Goal: Find specific page/section: Find specific page/section

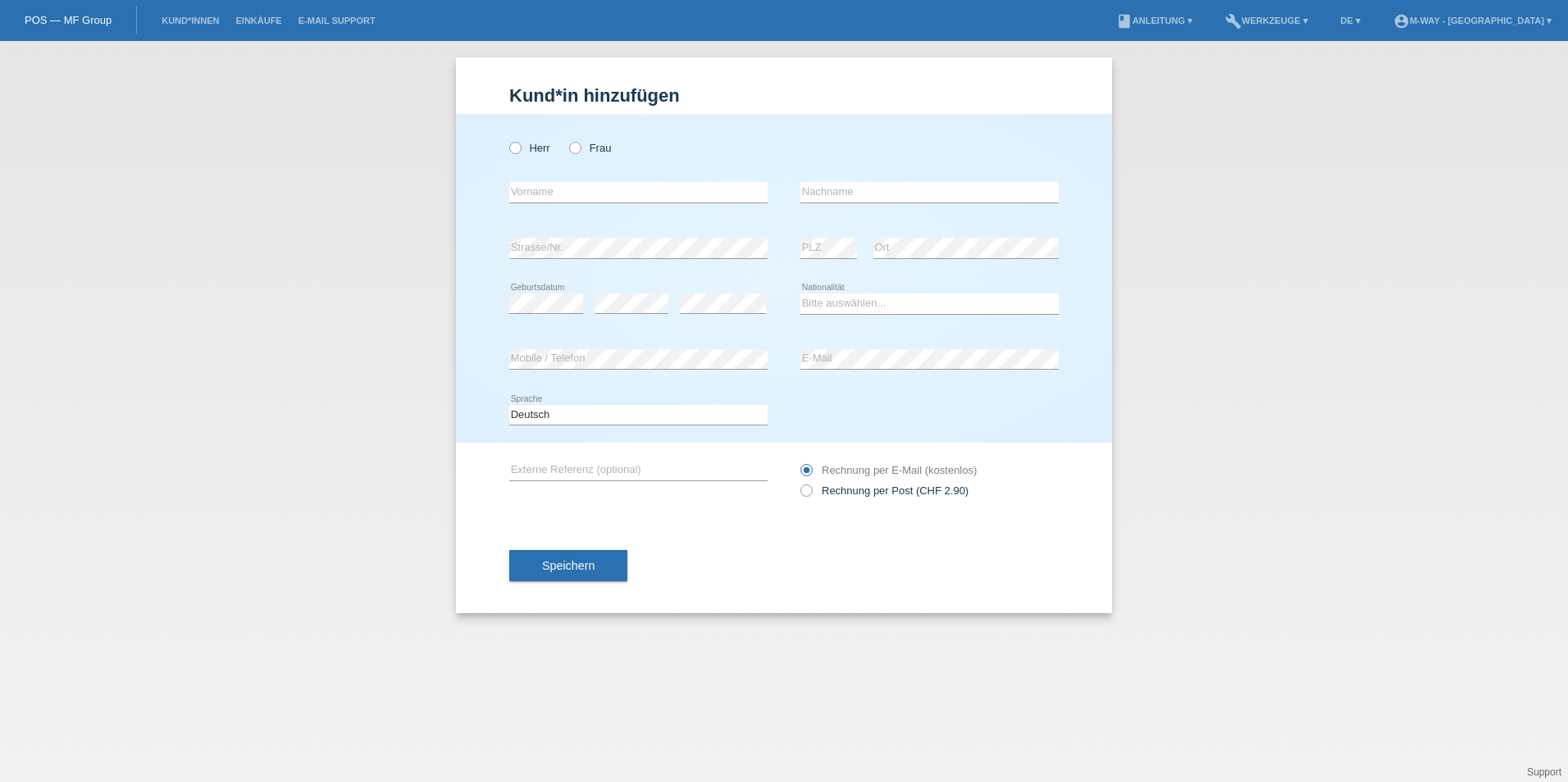
click at [253, 11] on li "Einkäufe" at bounding box center [258, 21] width 63 height 42
click at [198, 21] on link "Kund*innen" at bounding box center [190, 21] width 74 height 10
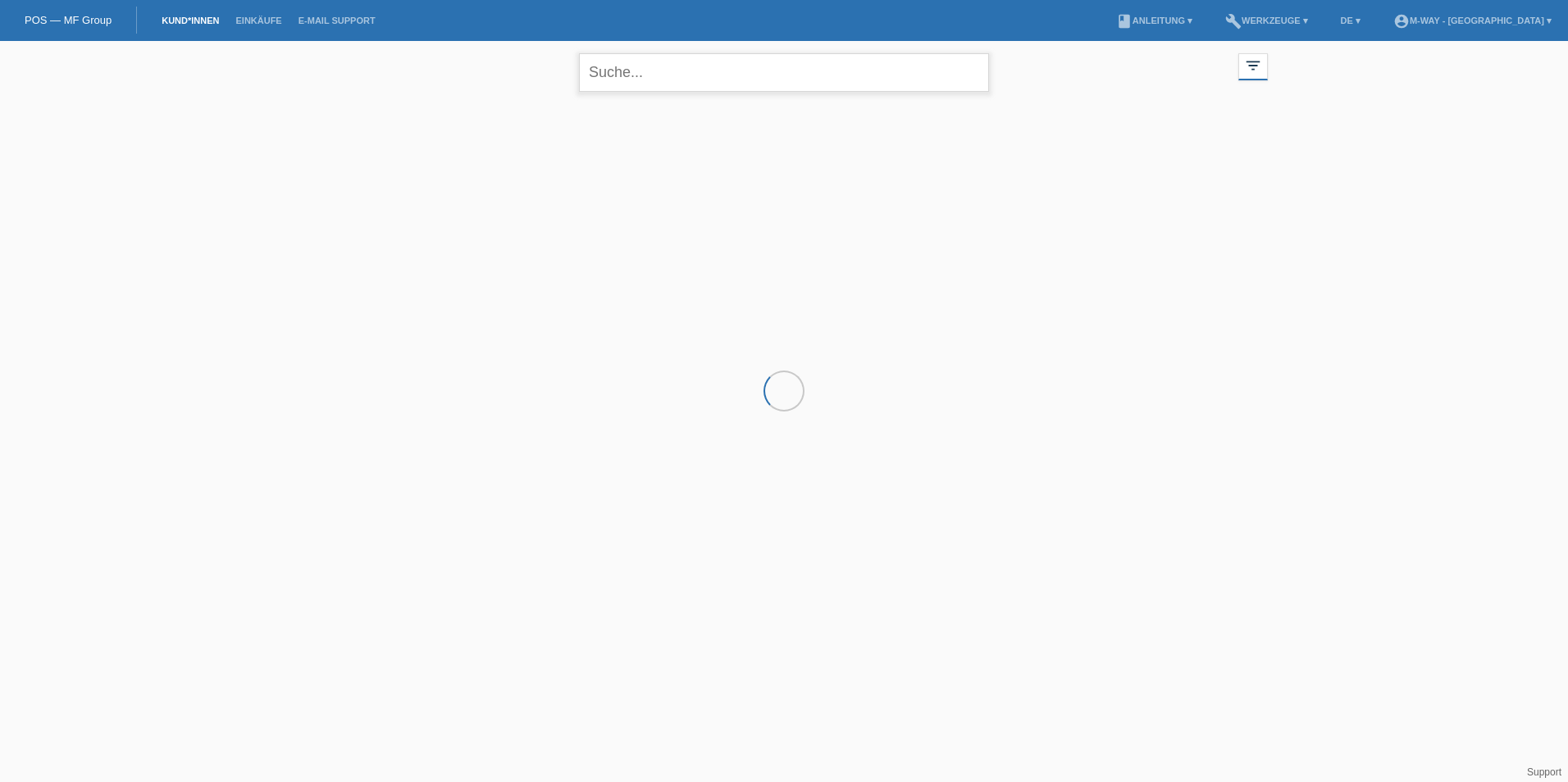
click at [696, 86] on input "text" at bounding box center [783, 72] width 410 height 38
type input "d"
click at [696, 86] on input "dise" at bounding box center [783, 72] width 410 height 38
type input "d"
type input "Daniela"
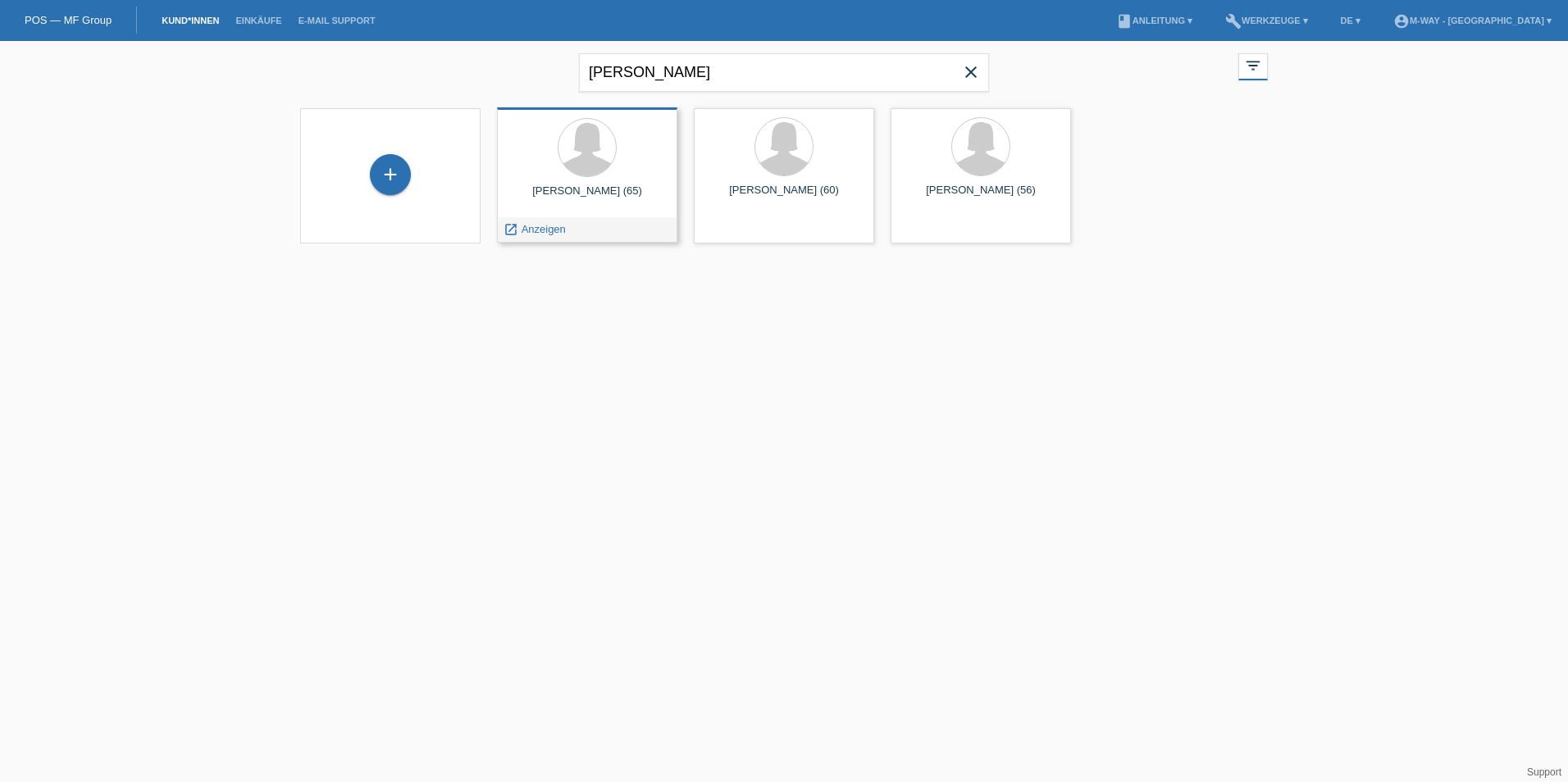
click at [612, 191] on div "Daniela Bizarro (65)" at bounding box center [587, 197] width 154 height 26
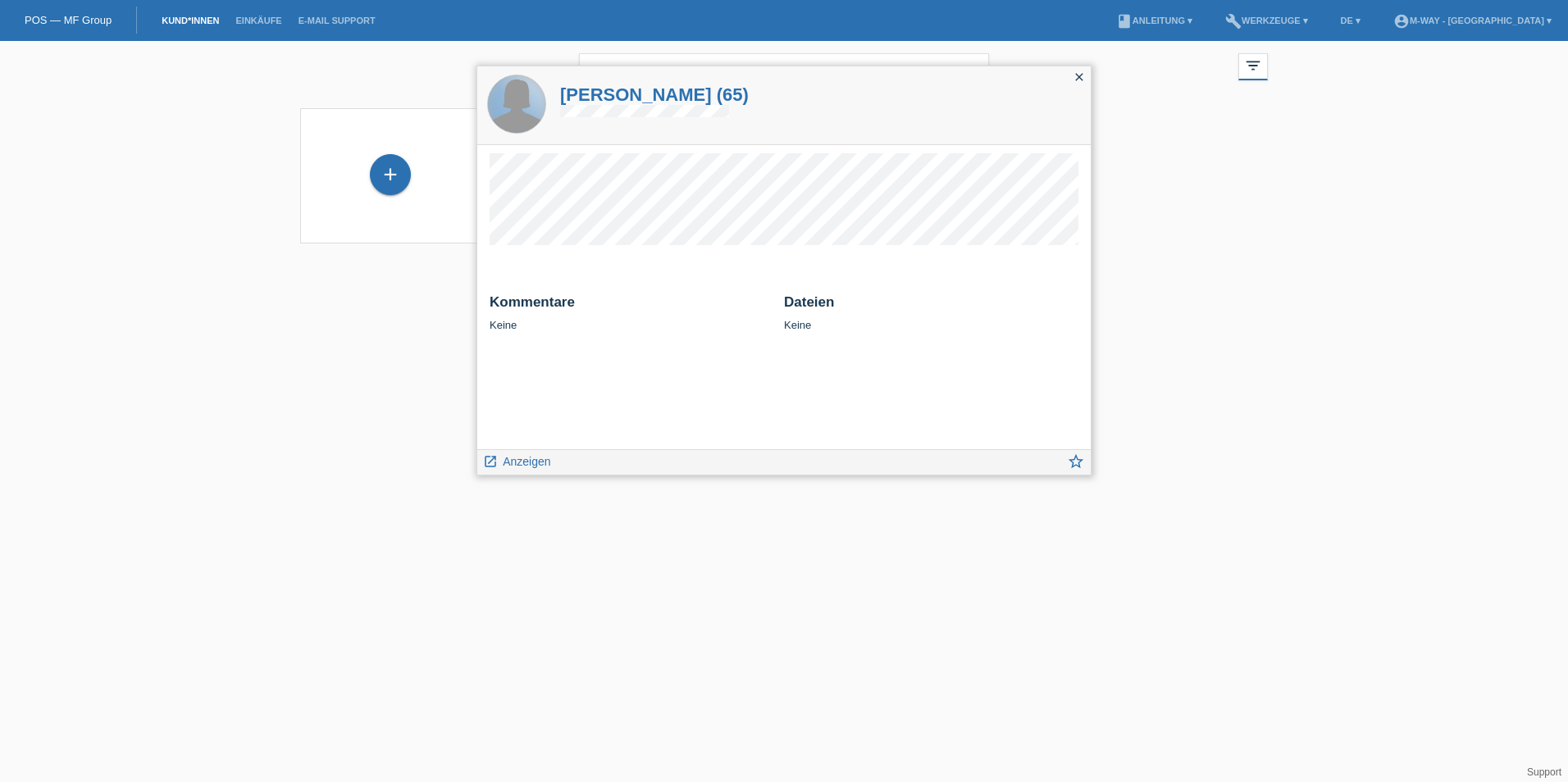
click at [521, 110] on div at bounding box center [516, 104] width 57 height 57
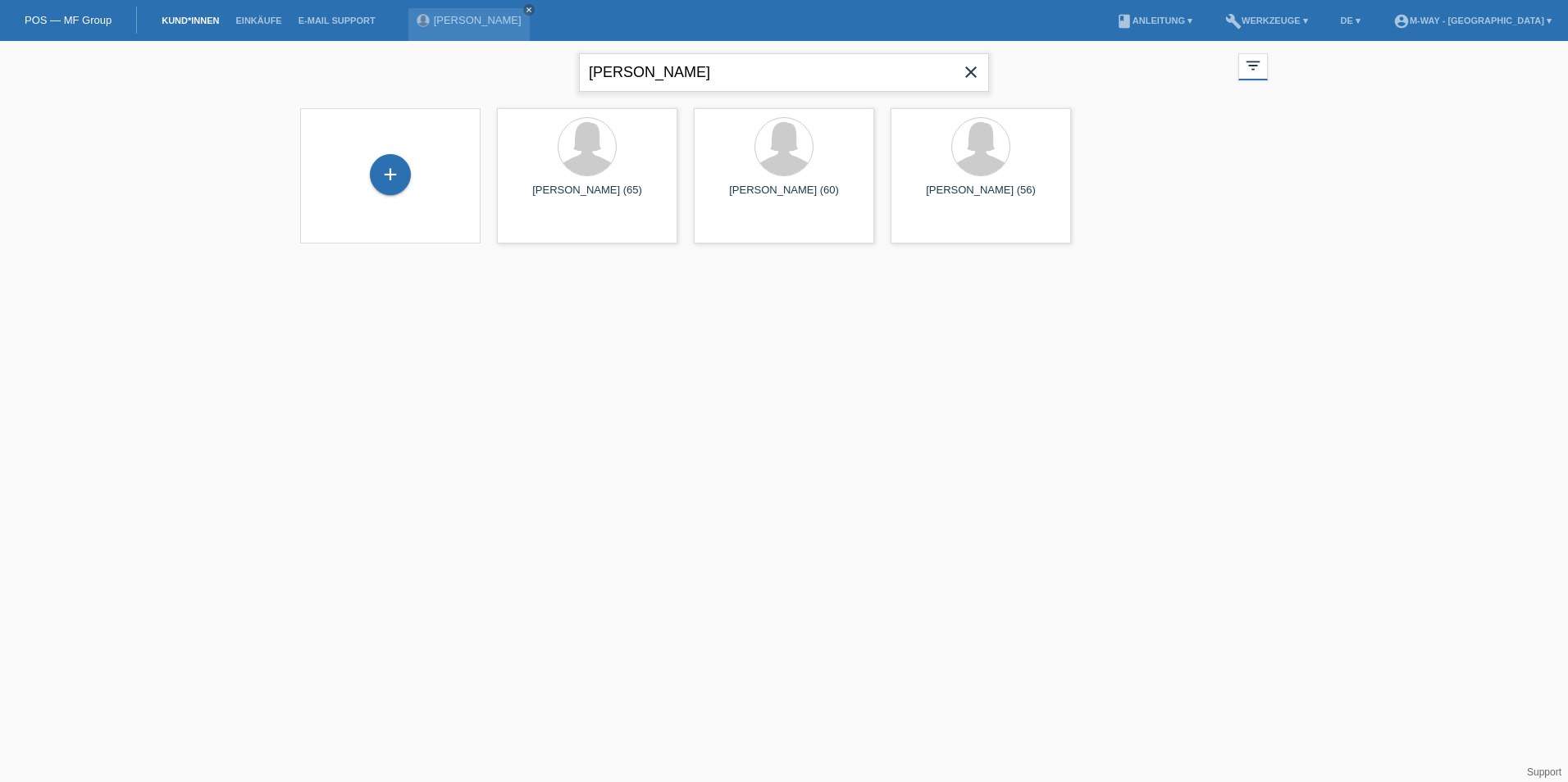
click at [659, 65] on input "Daniela" at bounding box center [783, 72] width 410 height 38
click at [608, 155] on div at bounding box center [587, 147] width 57 height 57
click at [627, 186] on div "Daniela Bizarro (65)" at bounding box center [587, 197] width 154 height 26
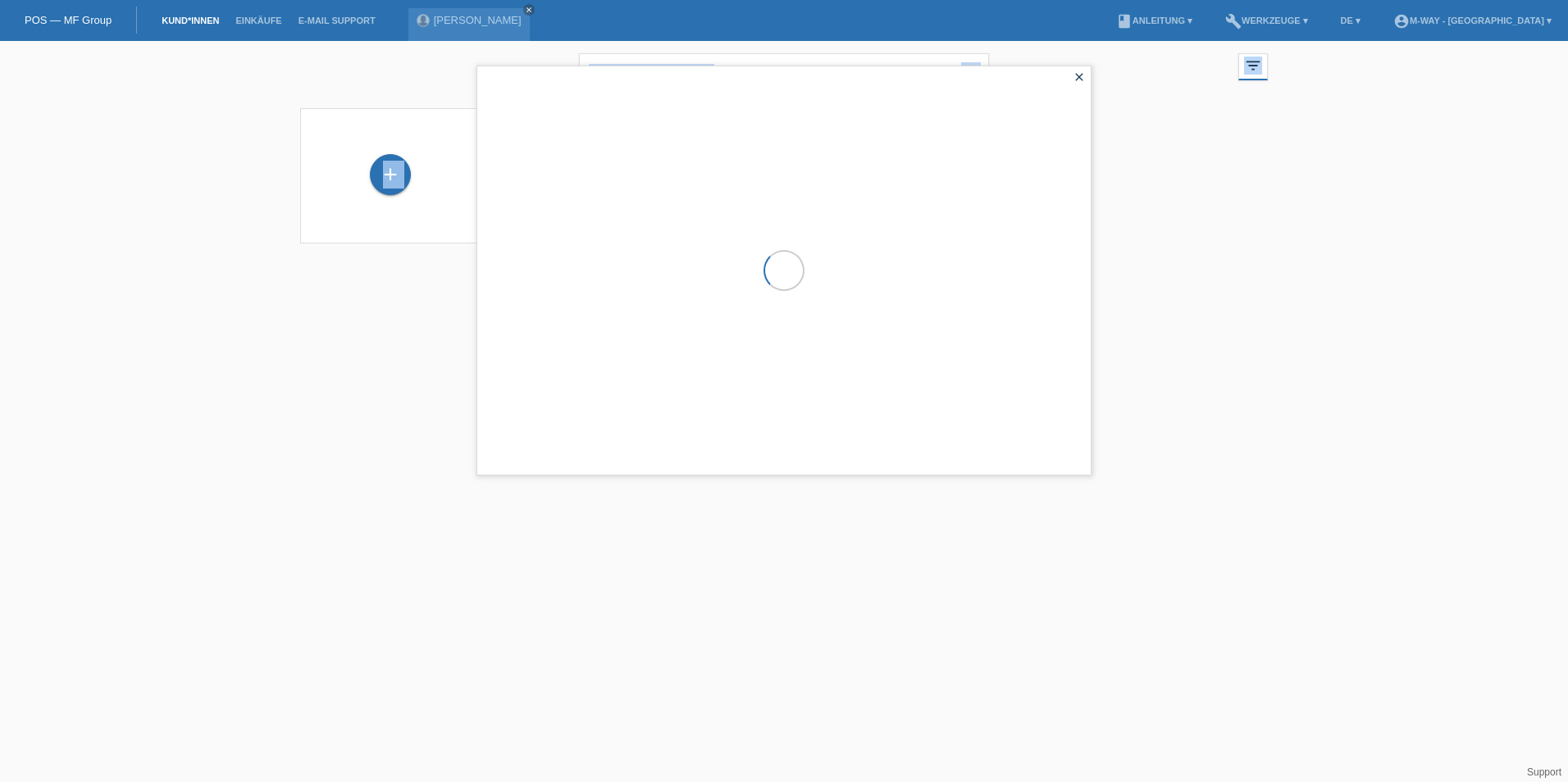
click at [627, 186] on div at bounding box center [784, 270] width 613 height 408
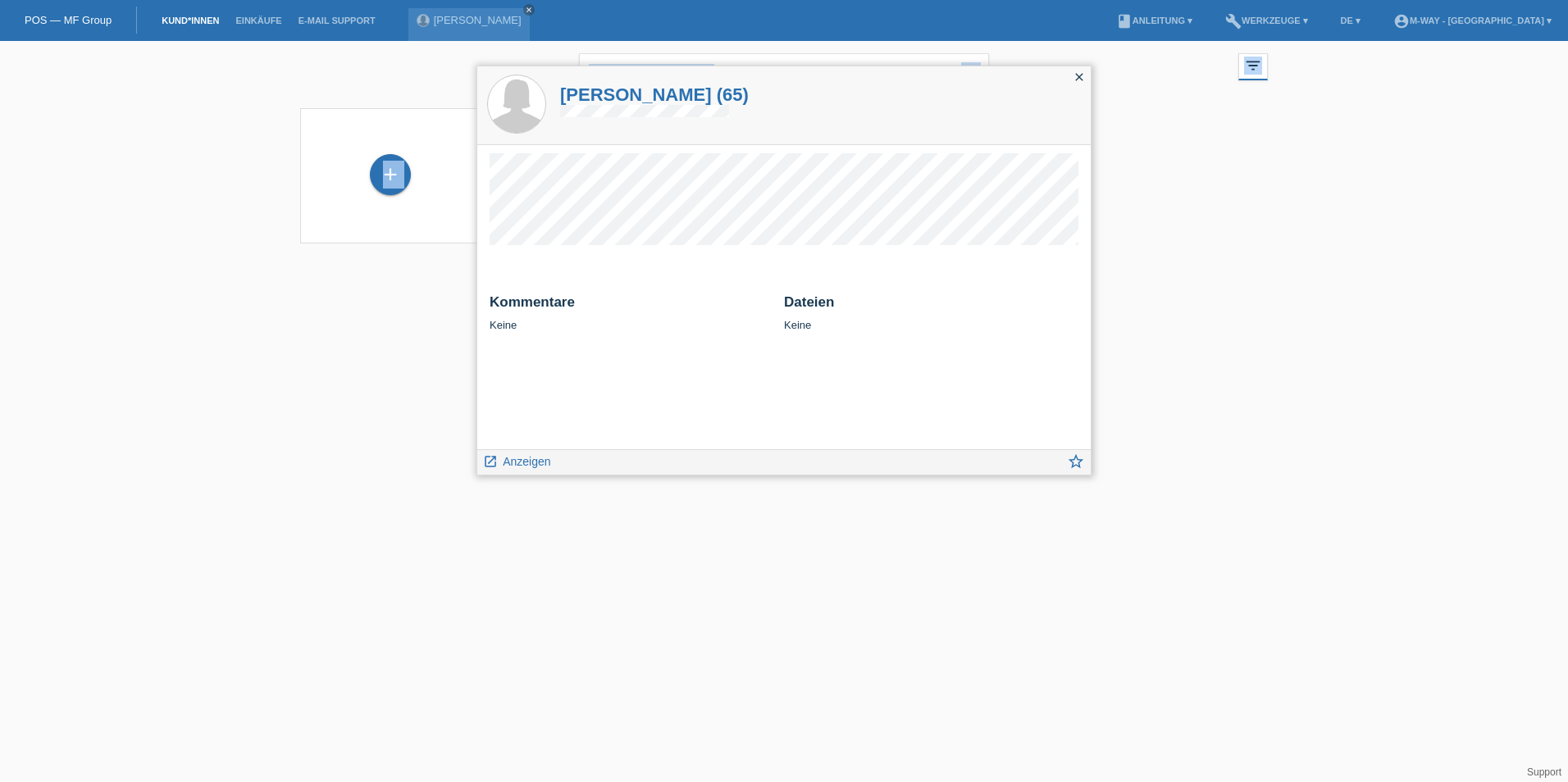
click at [594, 336] on div "Kommentare Keine Dateien Keine" at bounding box center [784, 297] width 613 height 305
click at [378, 264] on html "POS — MF Group Kund*innen Einkäufe E-Mail Support Daniela Bizarro close menu" at bounding box center [784, 132] width 1568 height 264
click at [1081, 76] on icon "close" at bounding box center [1079, 77] width 13 height 13
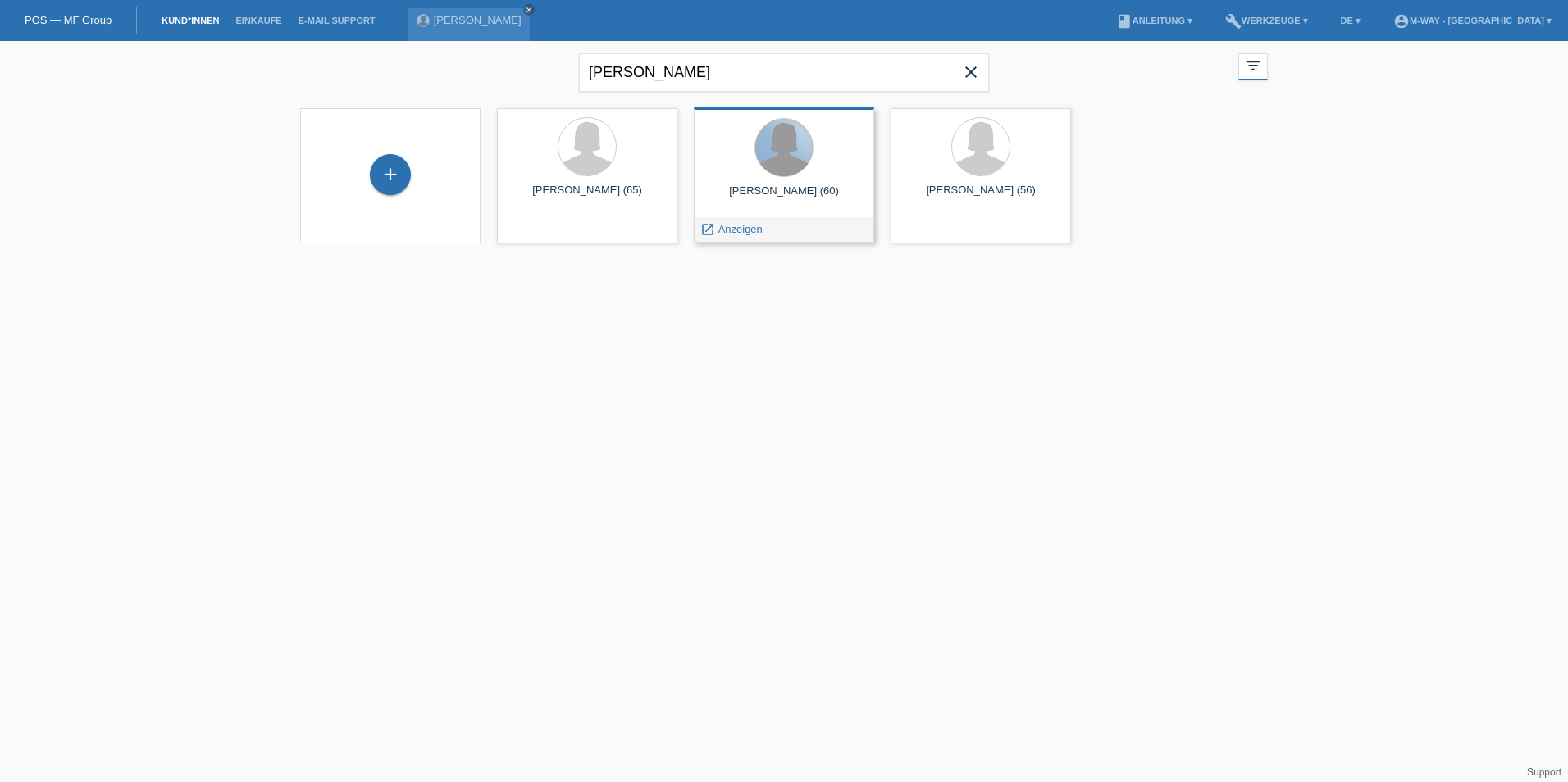
click at [776, 164] on div at bounding box center [783, 147] width 57 height 57
click at [779, 178] on div at bounding box center [783, 149] width 154 height 62
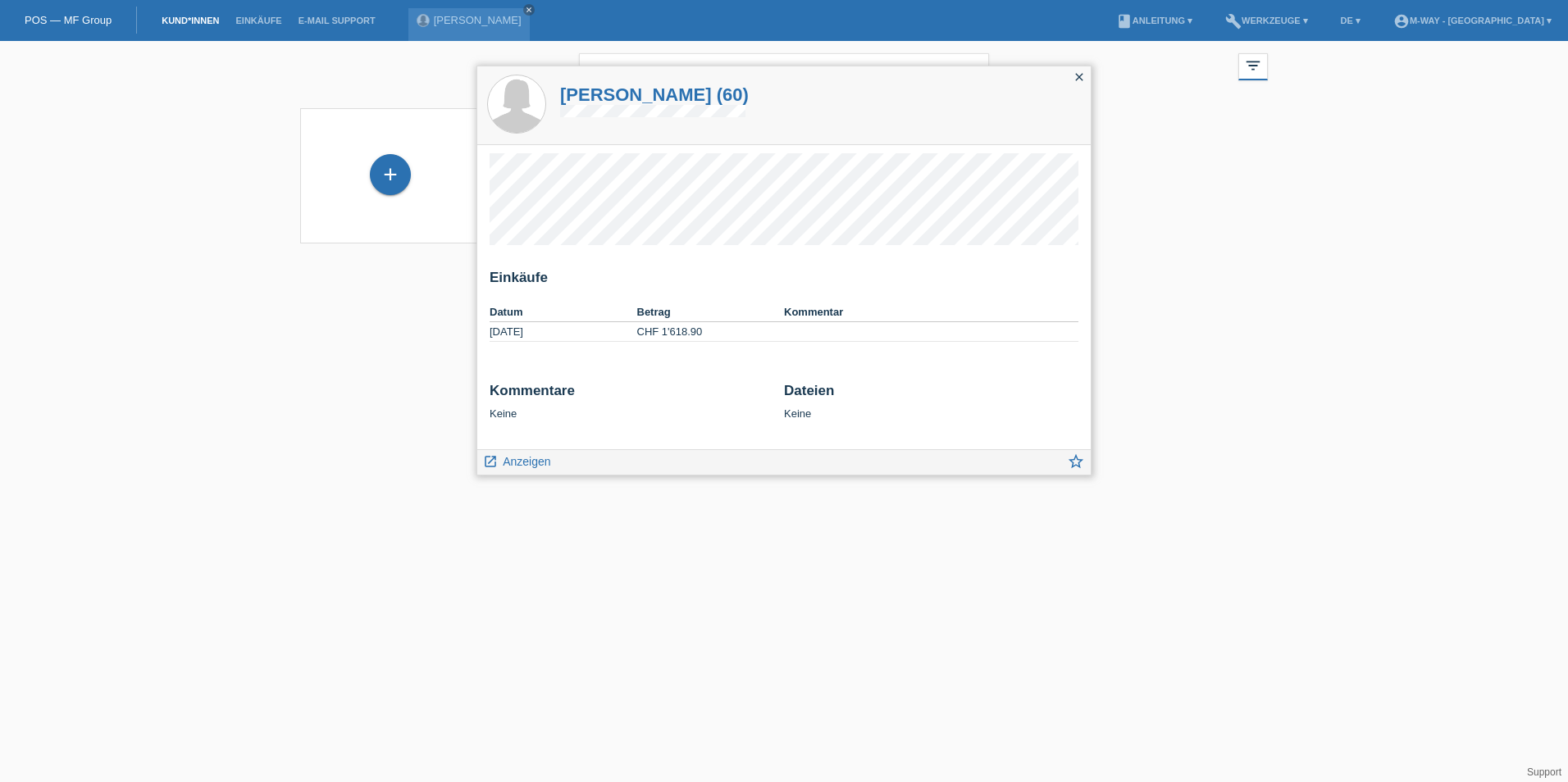
click at [1081, 77] on icon "close" at bounding box center [1079, 77] width 13 height 13
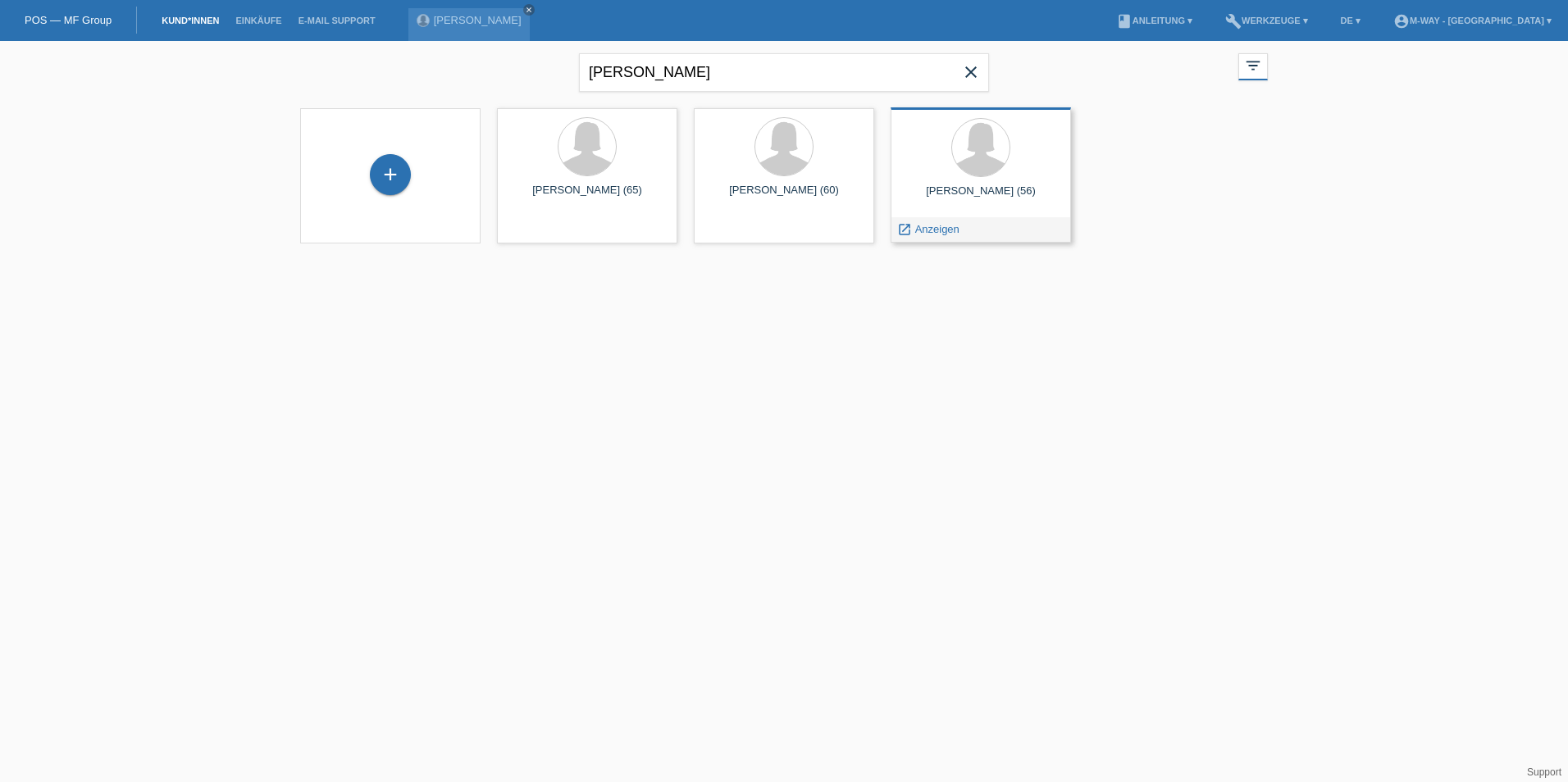
click at [995, 174] on div at bounding box center [980, 149] width 154 height 62
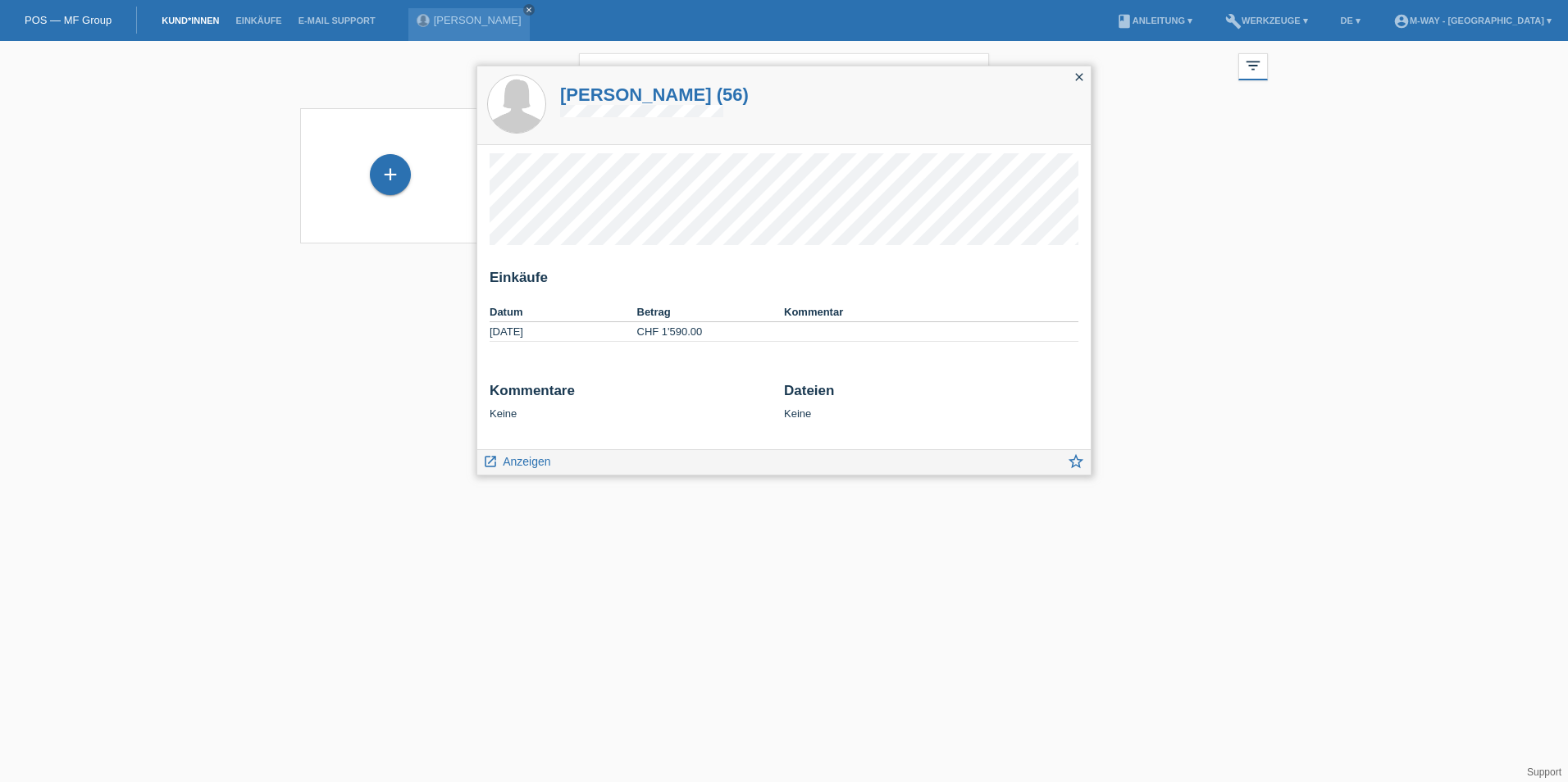
click at [1079, 76] on icon "close" at bounding box center [1079, 77] width 13 height 13
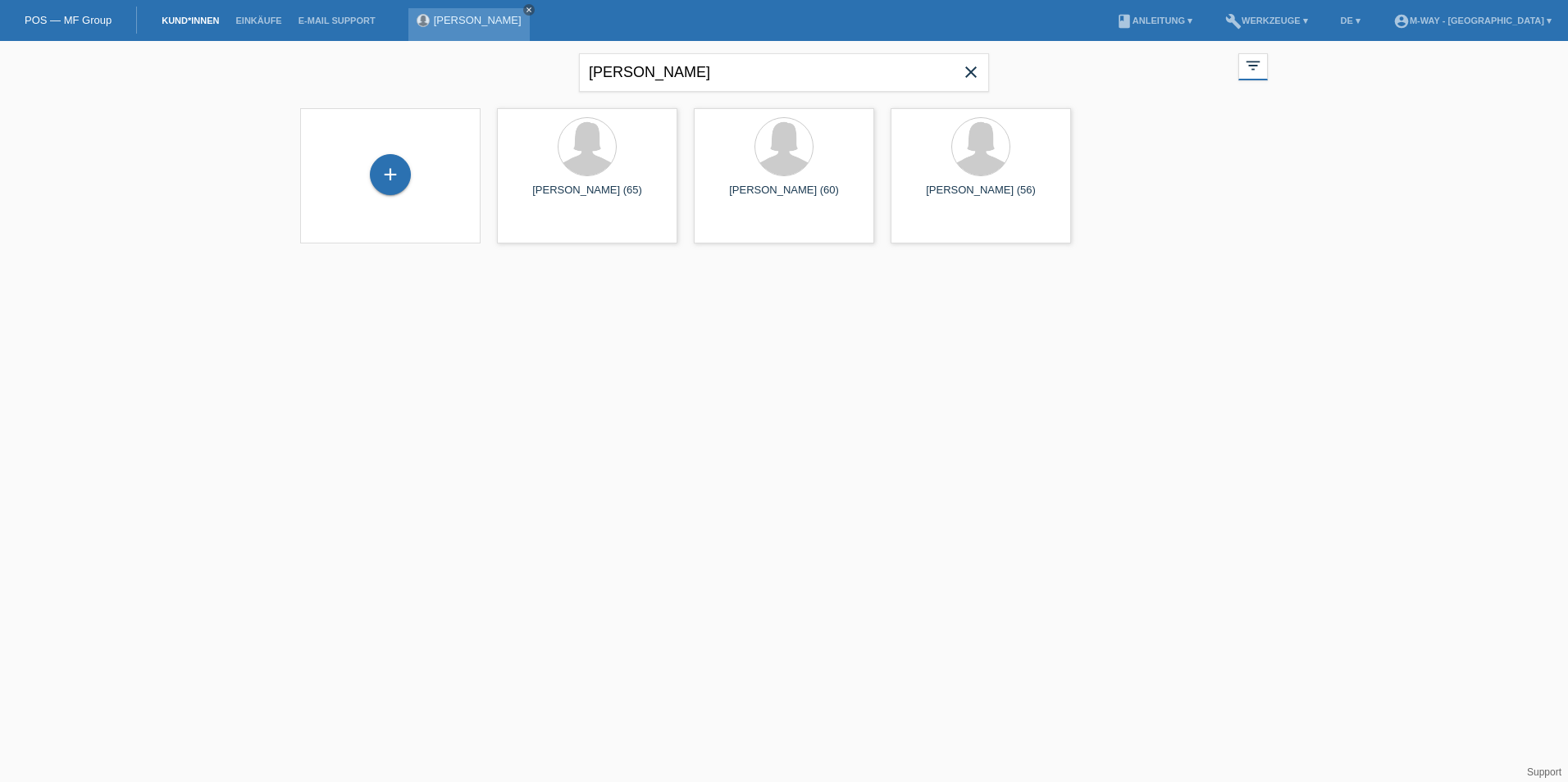
click at [525, 9] on icon "close" at bounding box center [529, 9] width 8 height 8
click at [971, 71] on icon "close" at bounding box center [970, 72] width 20 height 20
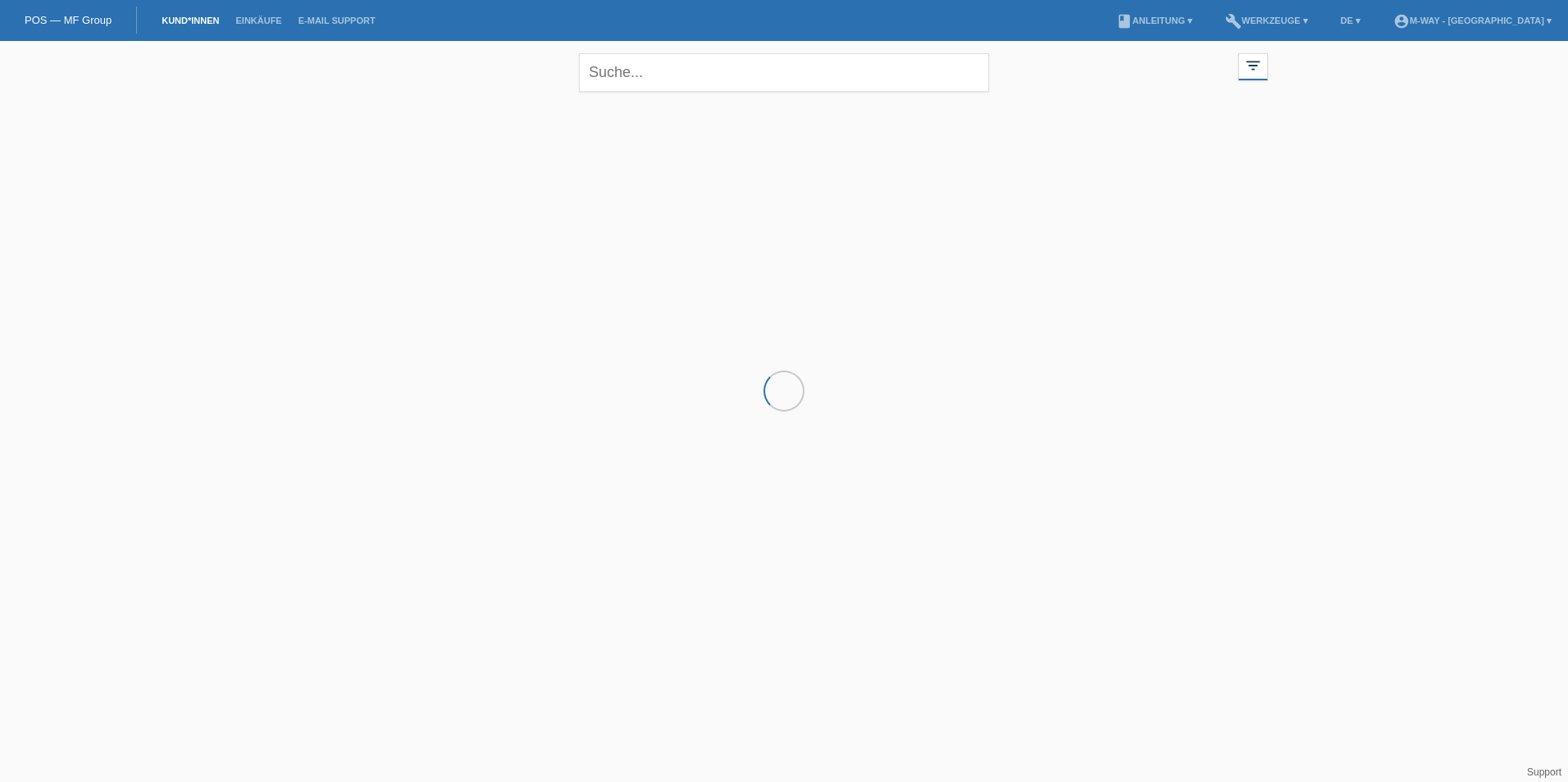
click at [205, 20] on link "Kund*innen" at bounding box center [190, 21] width 74 height 10
click at [670, 71] on input "text" at bounding box center [783, 72] width 410 height 38
type input "danjiela"
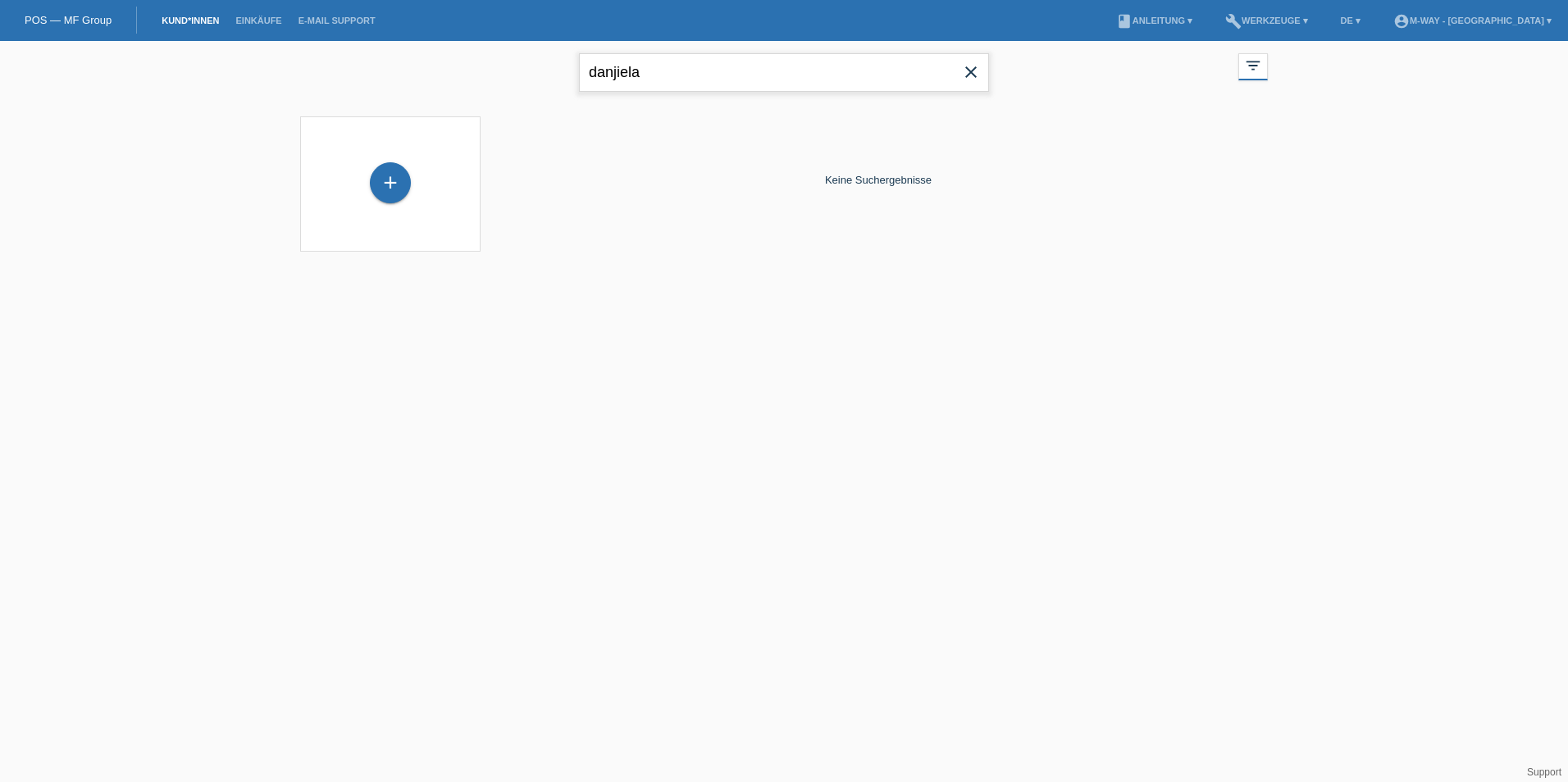
click at [670, 71] on input "danjiela" at bounding box center [783, 72] width 410 height 38
drag, startPoint x: 0, startPoint y: 0, endPoint x: 516, endPoint y: 74, distance: 521.3
click at [508, 74] on div "danjiela close filter_list view_module Alle Kund*innen anzeigen star Markierte …" at bounding box center [783, 70] width 984 height 59
drag, startPoint x: 825, startPoint y: 178, endPoint x: 954, endPoint y: 172, distance: 129.1
click at [954, 172] on div "Keine Suchergebnisse" at bounding box center [878, 180] width 779 height 144
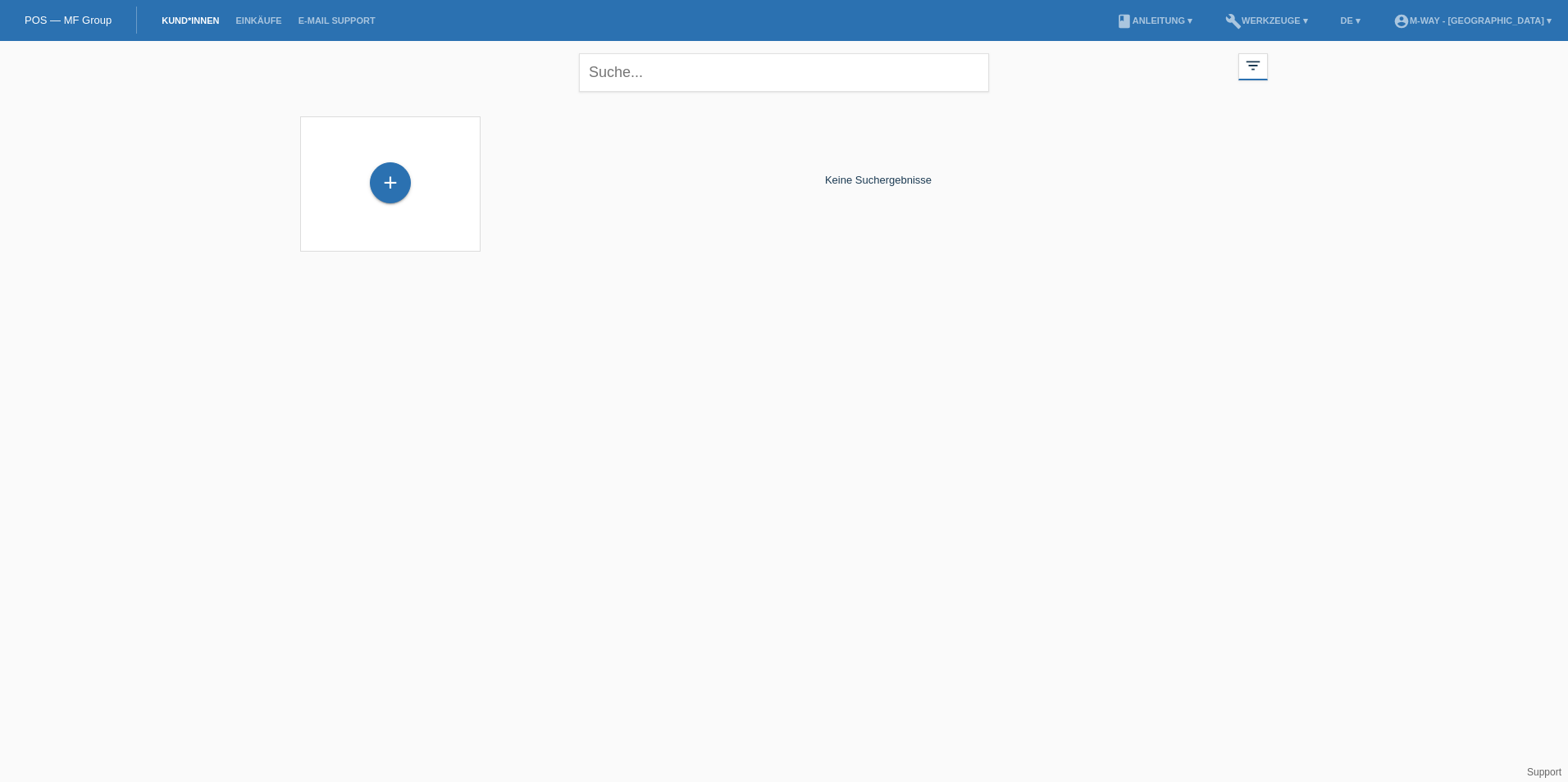
drag, startPoint x: 954, startPoint y: 172, endPoint x: 976, endPoint y: 209, distance: 43.0
click at [976, 209] on div "Keine Suchergebnisse" at bounding box center [878, 180] width 779 height 144
click at [853, 184] on div "Keine Suchergebnisse" at bounding box center [878, 180] width 779 height 144
click at [776, 170] on div "Keine Suchergebnisse" at bounding box center [878, 180] width 779 height 144
click at [65, 17] on link "POS — MF Group" at bounding box center [67, 20] width 87 height 12
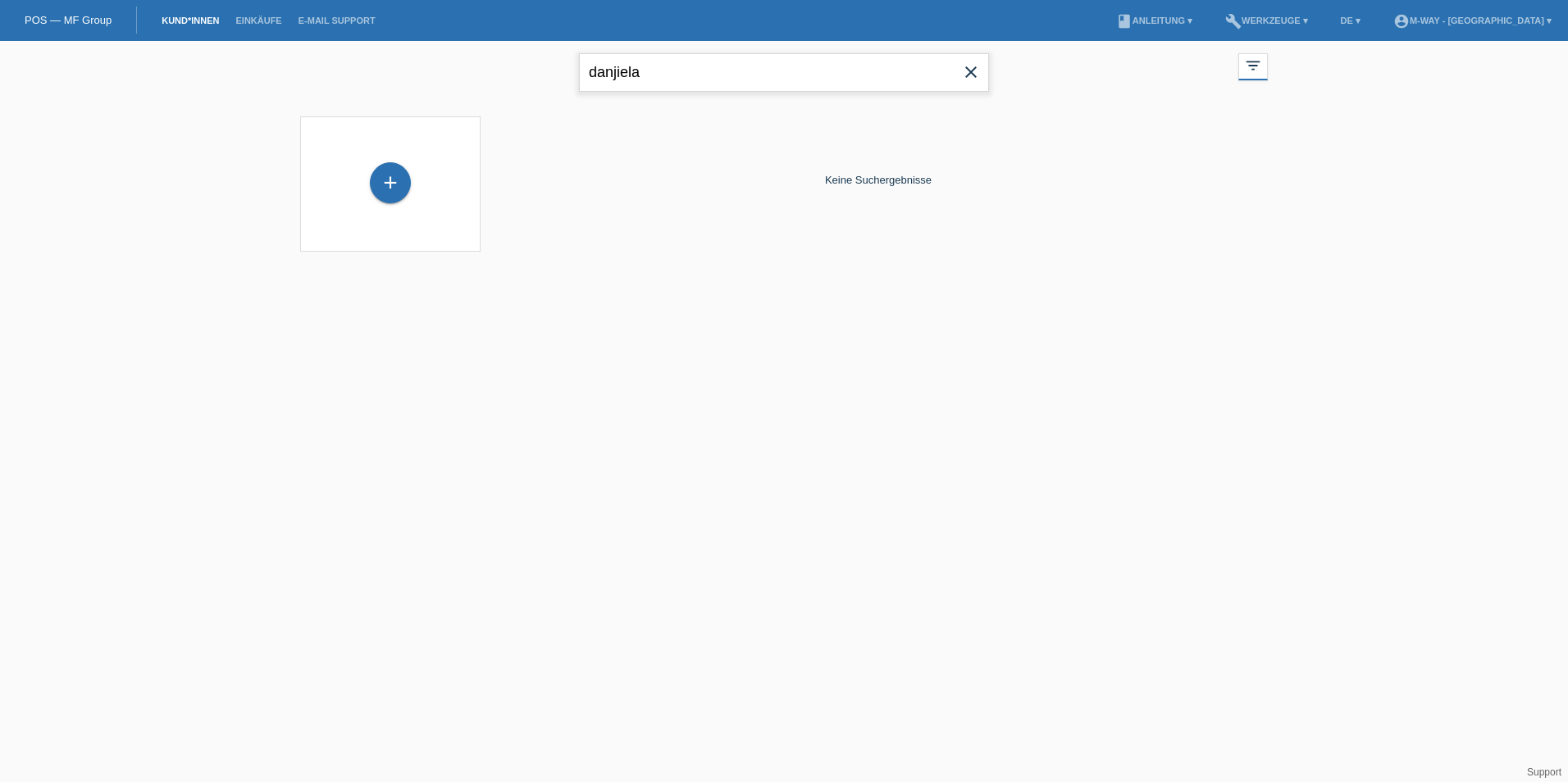
drag, startPoint x: 740, startPoint y: 79, endPoint x: 576, endPoint y: 85, distance: 164.1
click at [576, 85] on div "danjiela close filter_list view_module Alle Kund*innen anzeigen star Markierte …" at bounding box center [783, 70] width 984 height 59
paste input "Frau Danijela Di Febbo Industriestrasse 2"
drag, startPoint x: 875, startPoint y: 64, endPoint x: 747, endPoint y: 103, distance: 133.8
click at [747, 103] on div "Frau Danijela Di Febbo Industriestrasse 2 close filter_list view_module Alle Ku…" at bounding box center [784, 156] width 1568 height 231
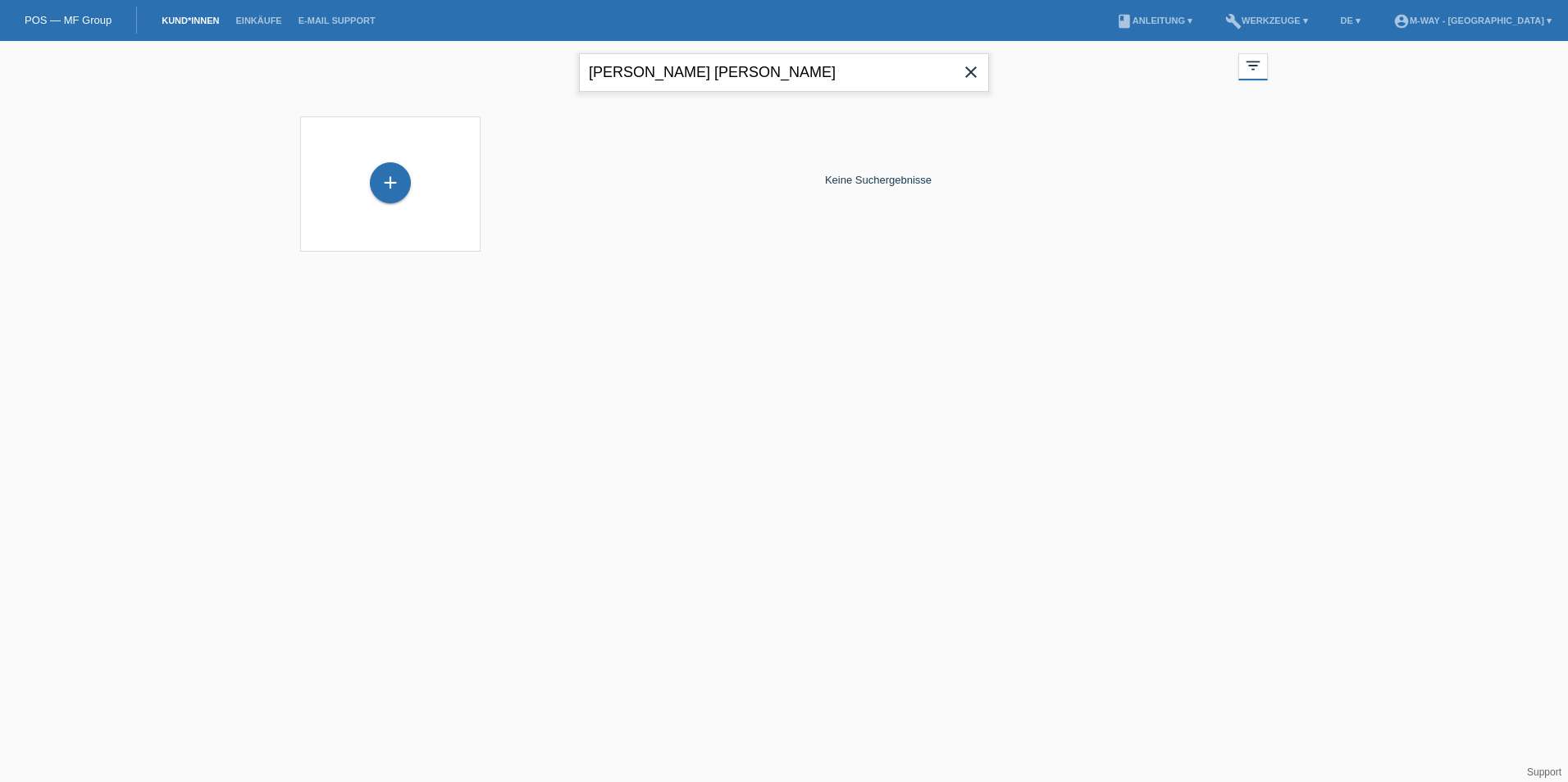
type input "Danijela Di Febbo"
click at [772, 130] on div "Keine Suchergebnisse" at bounding box center [878, 180] width 779 height 144
